Goal: Task Accomplishment & Management: Complete application form

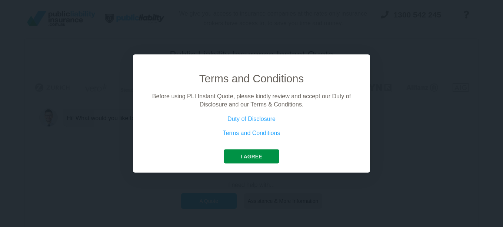
click at [251, 153] on button "I agree" at bounding box center [251, 156] width 55 height 14
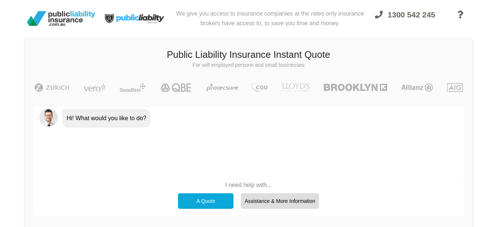
click at [211, 203] on div "A Quote" at bounding box center [206, 201] width 56 height 16
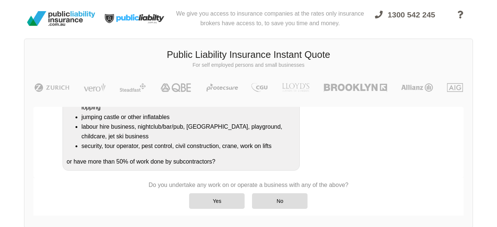
scroll to position [161, 0]
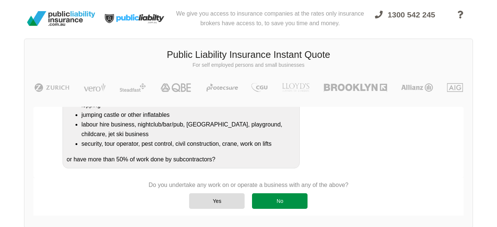
click at [284, 200] on div "No" at bounding box center [280, 201] width 56 height 16
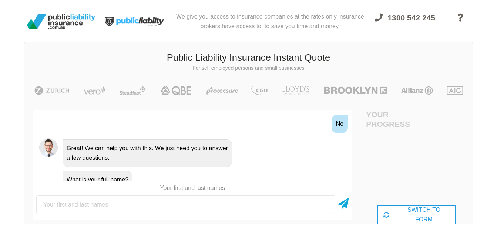
scroll to position [0, 0]
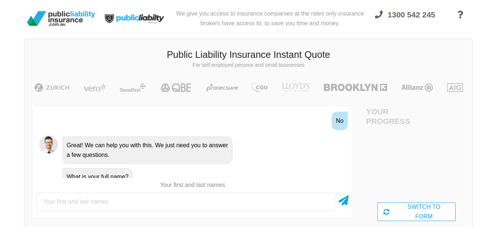
click at [191, 198] on input "text" at bounding box center [185, 201] width 299 height 19
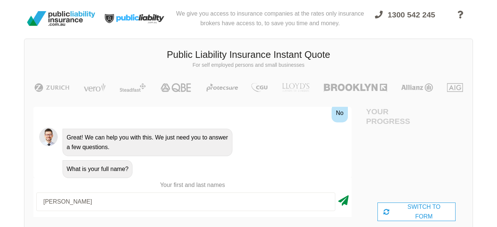
type input "[PERSON_NAME]"
click at [345, 198] on icon at bounding box center [343, 198] width 10 height 13
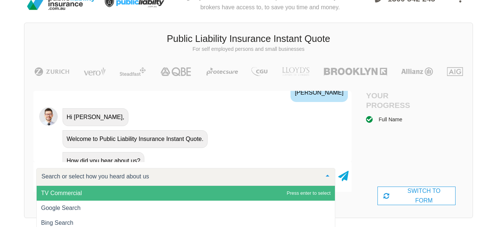
scroll to position [16, 0]
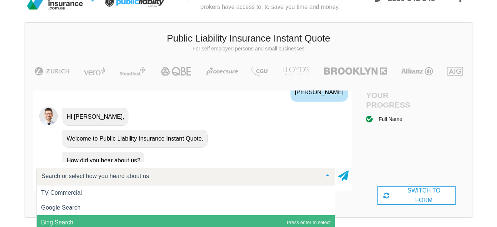
click at [124, 217] on span "Bing Search" at bounding box center [186, 222] width 298 height 15
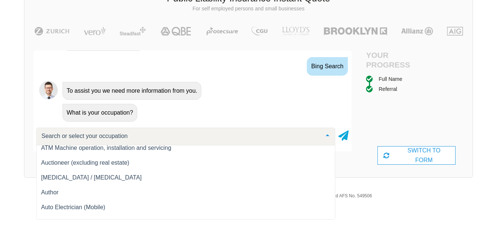
scroll to position [677, 0]
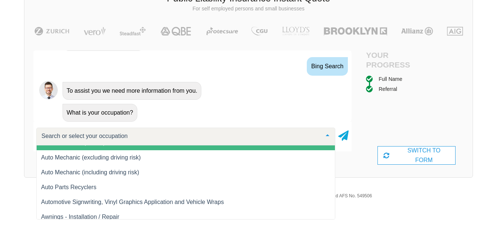
click at [187, 135] on input "text" at bounding box center [180, 135] width 281 height 7
type input "f"
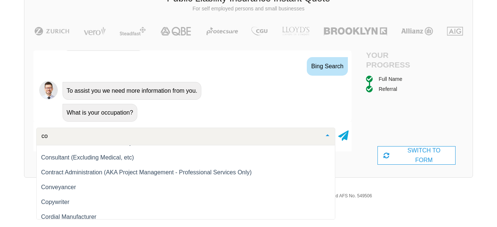
type input "c"
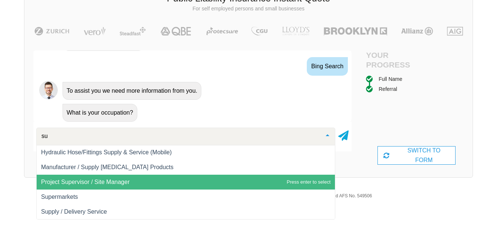
scroll to position [548, 0]
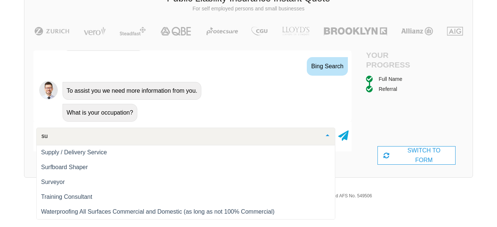
type input "s"
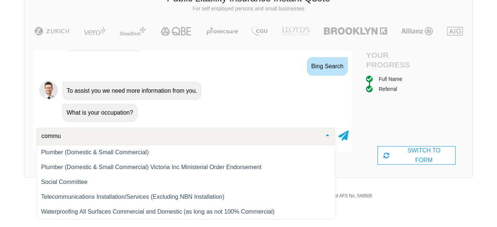
scroll to position [0, 0]
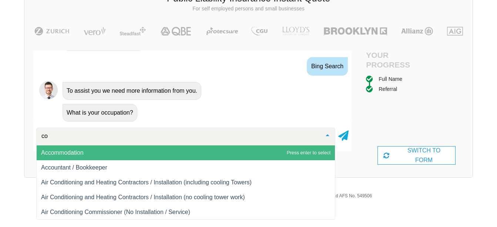
type input "c"
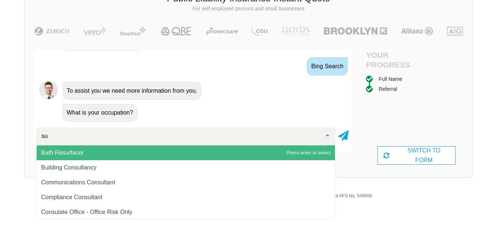
type input "s"
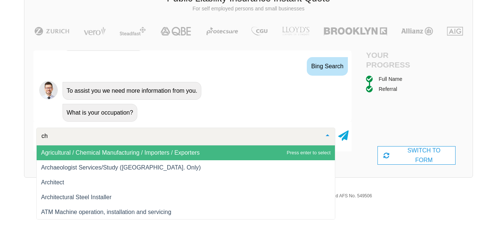
type input "c"
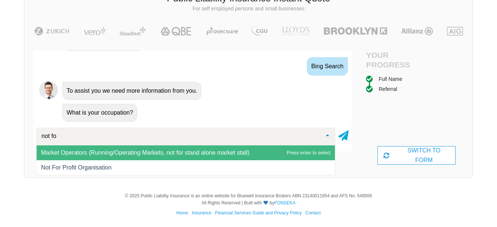
type input "not for"
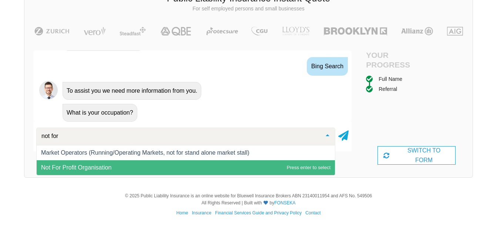
click at [167, 170] on span "Not For Profit Organisation" at bounding box center [186, 167] width 298 height 15
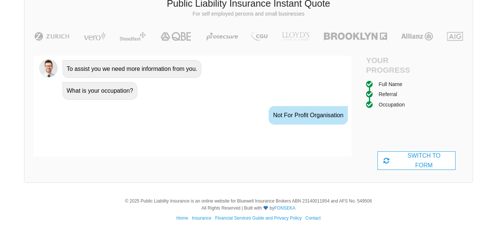
scroll to position [484, 0]
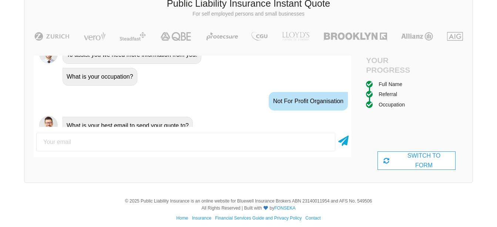
click at [163, 145] on input "email" at bounding box center [185, 142] width 299 height 19
type input "[EMAIL_ADDRESS][DOMAIN_NAME]"
click at [345, 141] on icon at bounding box center [343, 139] width 10 height 13
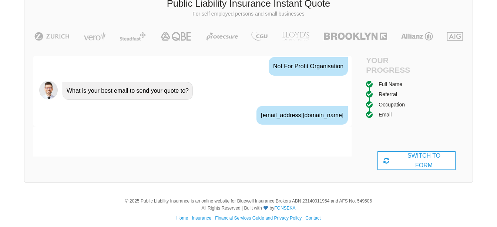
scroll to position [533, 0]
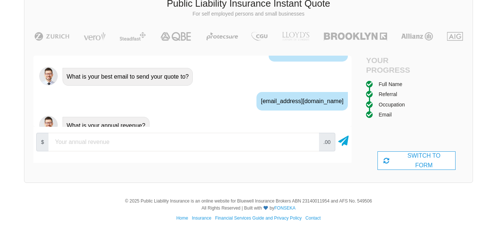
click at [198, 145] on input "number" at bounding box center [184, 142] width 271 height 19
type input "3000"
click at [345, 139] on icon at bounding box center [343, 139] width 10 height 13
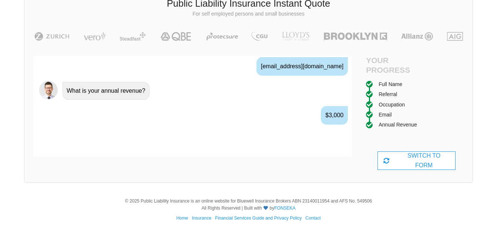
scroll to position [582, 0]
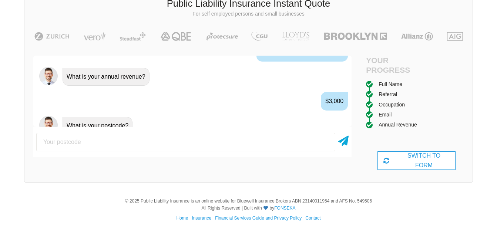
click at [231, 139] on input "number" at bounding box center [185, 142] width 299 height 19
type input "3550"
click at [347, 138] on icon at bounding box center [343, 139] width 10 height 13
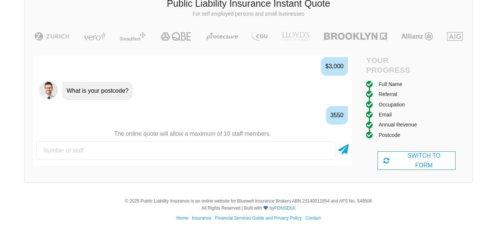
scroll to position [631, 0]
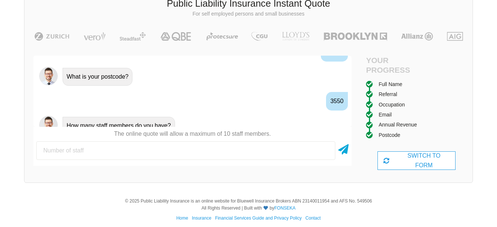
click at [159, 150] on input "number" at bounding box center [185, 150] width 299 height 19
type input "5"
click at [345, 150] on icon at bounding box center [343, 147] width 10 height 13
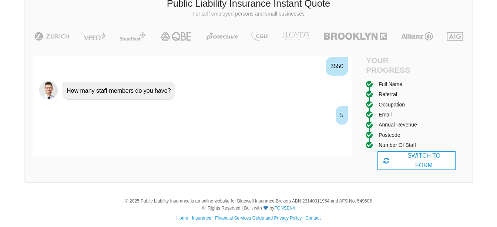
scroll to position [680, 0]
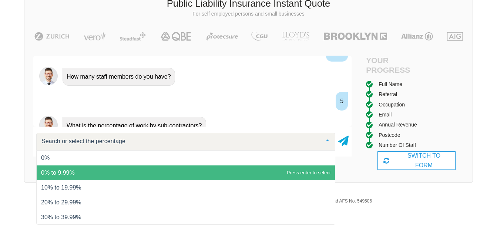
click at [74, 170] on span "0% to 9.99%" at bounding box center [58, 172] width 34 height 6
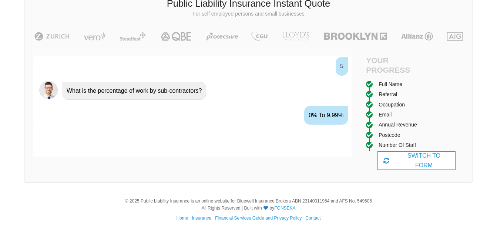
scroll to position [728, 0]
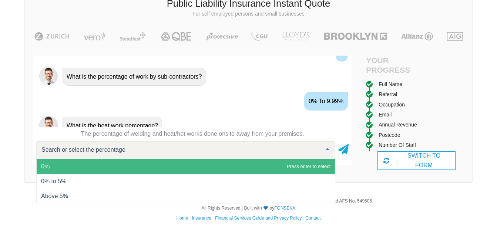
click at [247, 164] on span "0%" at bounding box center [186, 166] width 298 height 15
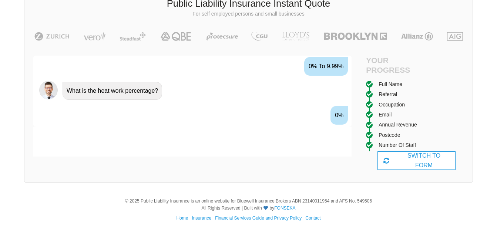
scroll to position [777, 0]
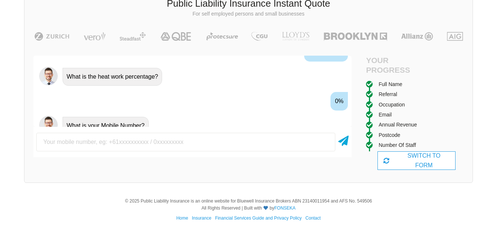
click at [235, 140] on input "text" at bounding box center [185, 142] width 299 height 19
type input "0432792688"
click at [343, 141] on icon at bounding box center [343, 139] width 10 height 13
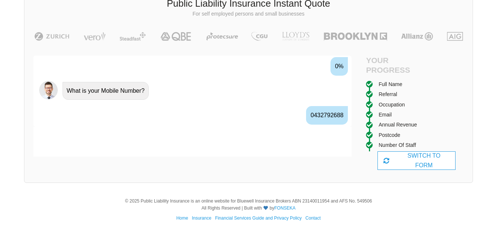
scroll to position [826, 0]
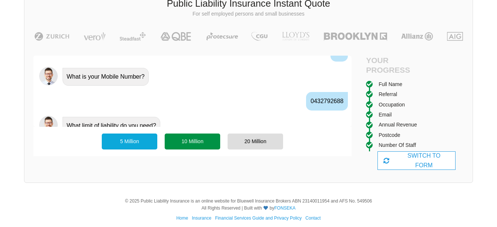
click at [193, 140] on div "10 Million" at bounding box center [193, 141] width 56 height 16
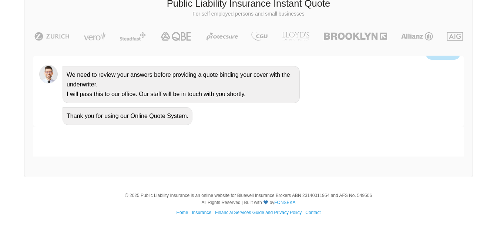
scroll to position [876, 0]
